Goal: Information Seeking & Learning: Understand process/instructions

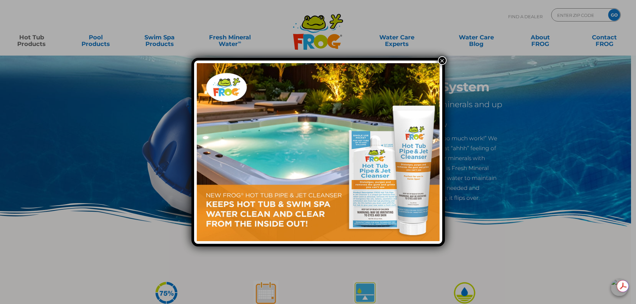
click at [440, 60] on button "×" at bounding box center [442, 60] width 9 height 9
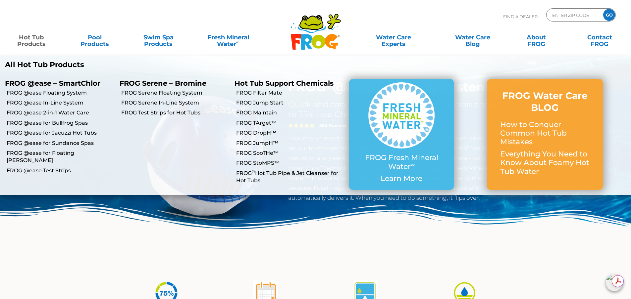
click at [30, 40] on link "Hot Tub Products" at bounding box center [31, 37] width 49 height 13
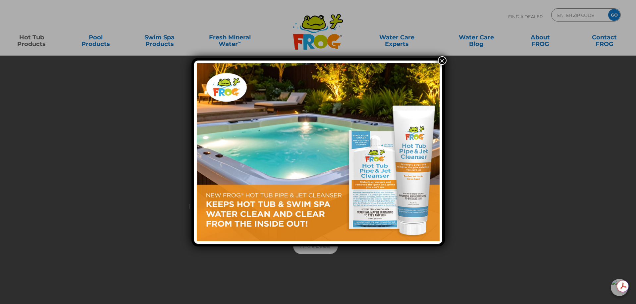
click at [442, 62] on button "×" at bounding box center [442, 60] width 9 height 9
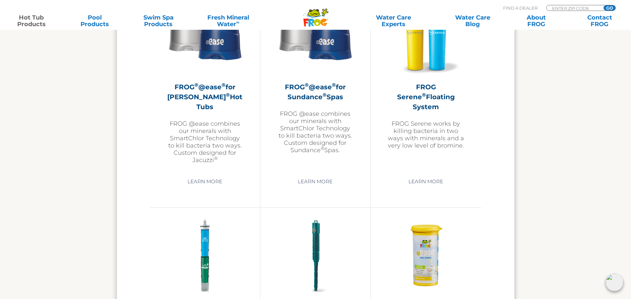
scroll to position [1192, 0]
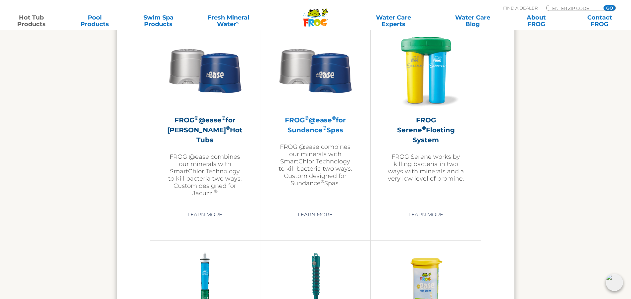
click at [314, 121] on h2 "FROG ® @ease ® for Sundance ® Spas" at bounding box center [315, 125] width 77 height 20
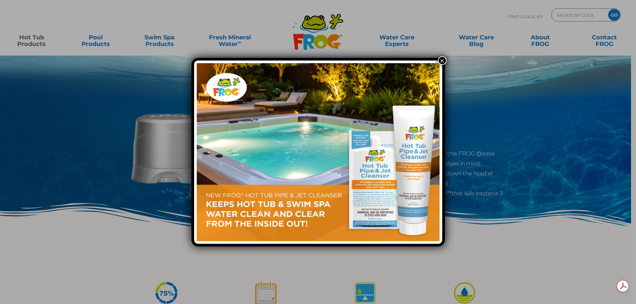
click at [442, 62] on button "×" at bounding box center [442, 60] width 9 height 9
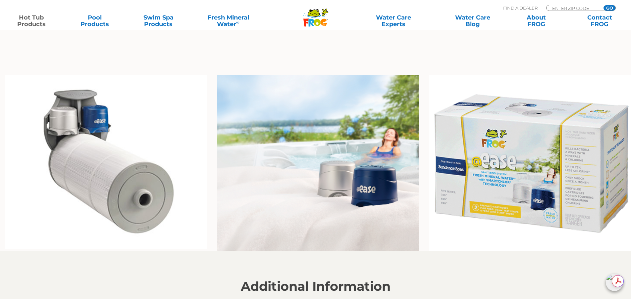
click at [112, 184] on img at bounding box center [106, 162] width 202 height 175
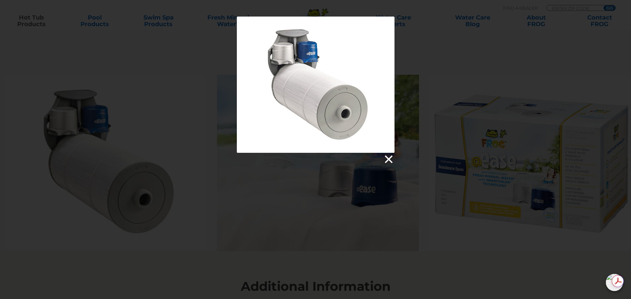
click at [388, 161] on link at bounding box center [388, 160] width 10 height 10
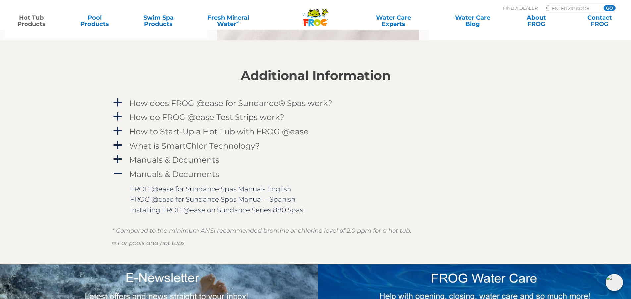
scroll to position [729, 0]
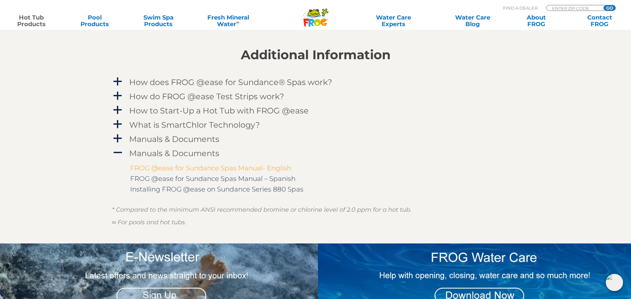
click at [207, 169] on link "FROG @ease for Sundance Spas Manual- English" at bounding box center [210, 168] width 161 height 8
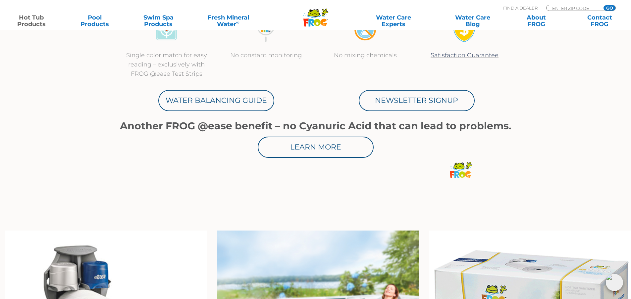
scroll to position [166, 0]
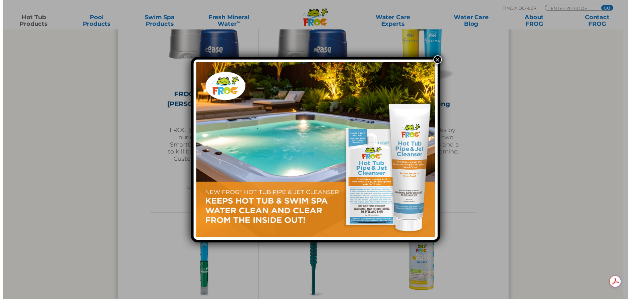
scroll to position [1192, 0]
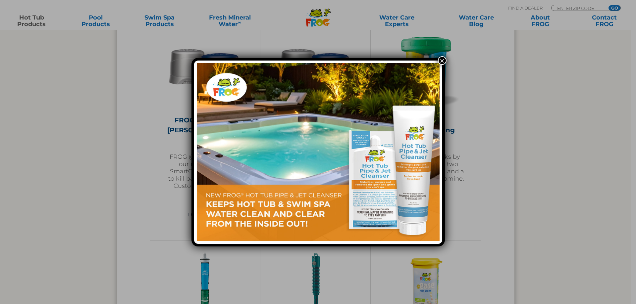
click at [444, 61] on button "×" at bounding box center [442, 60] width 9 height 9
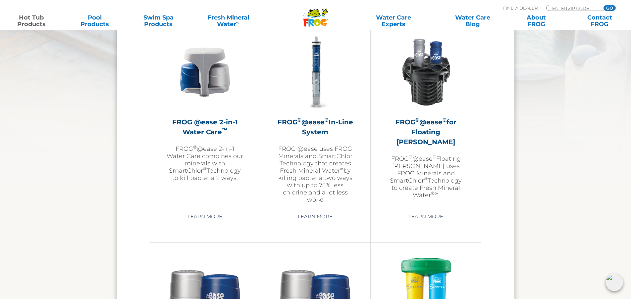
scroll to position [960, 0]
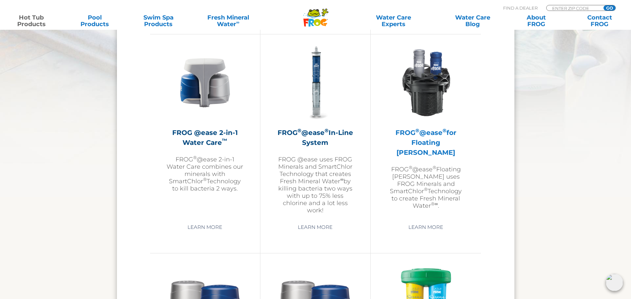
click at [430, 135] on h2 "FROG ® @ease ® for Floating Weir" at bounding box center [425, 143] width 77 height 30
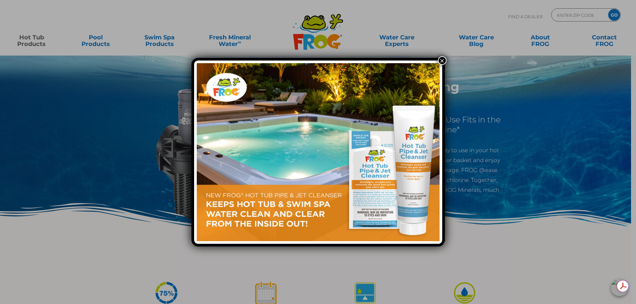
click at [440, 62] on button "×" at bounding box center [442, 60] width 9 height 9
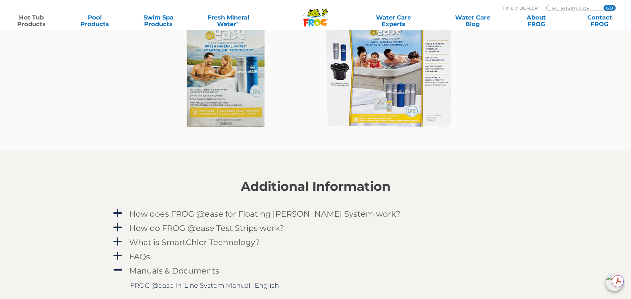
scroll to position [695, 0]
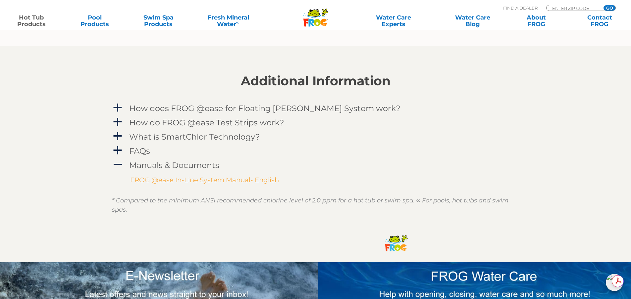
click at [211, 181] on link "FROG @ease In-Line System Manual- English" at bounding box center [204, 180] width 149 height 8
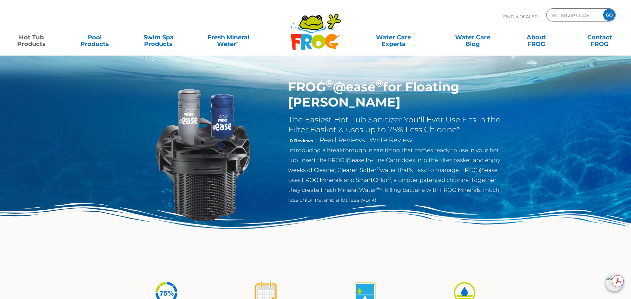
scroll to position [0, 0]
